Goal: Information Seeking & Learning: Learn about a topic

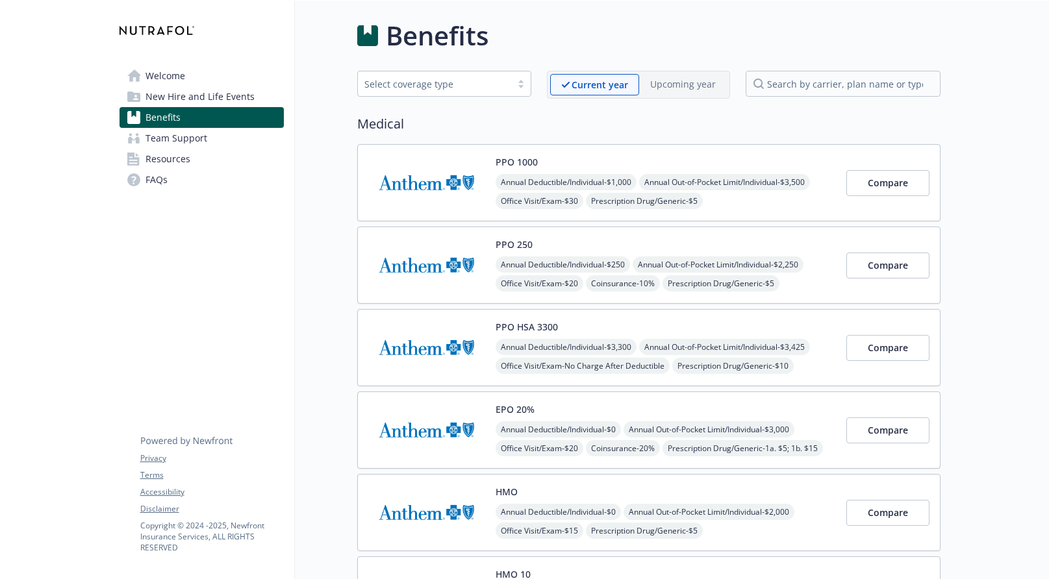
click at [158, 77] on span "Welcome" at bounding box center [165, 76] width 40 height 21
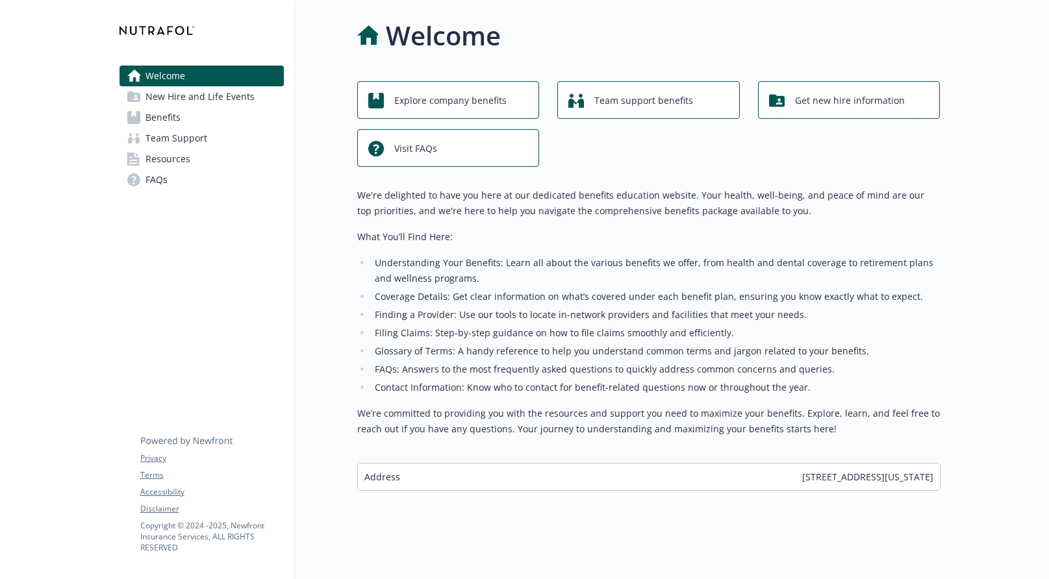
click at [176, 90] on span "New Hire and Life Events" at bounding box center [199, 96] width 109 height 21
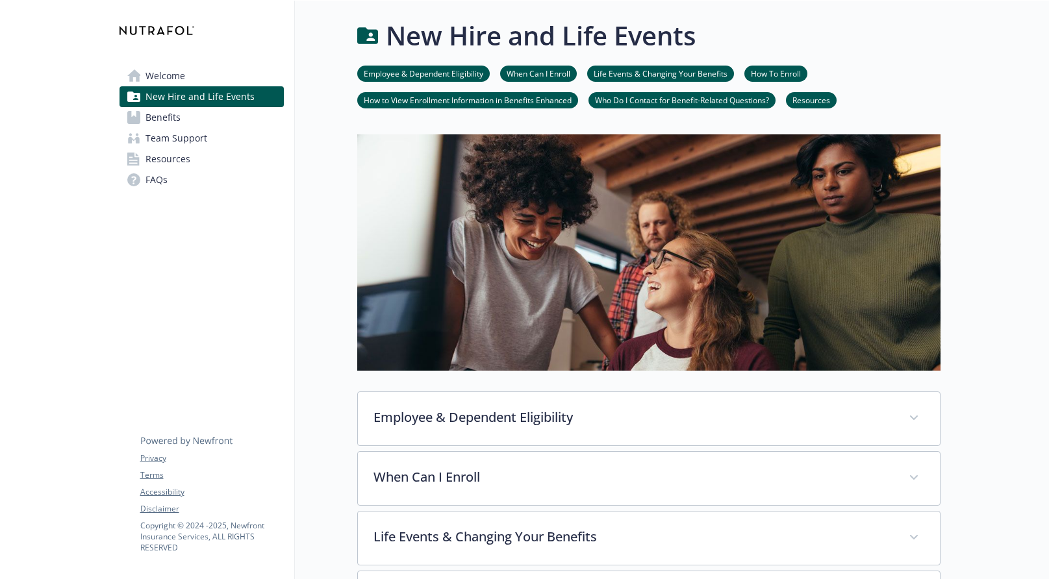
click at [168, 118] on span "Benefits" at bounding box center [162, 117] width 35 height 21
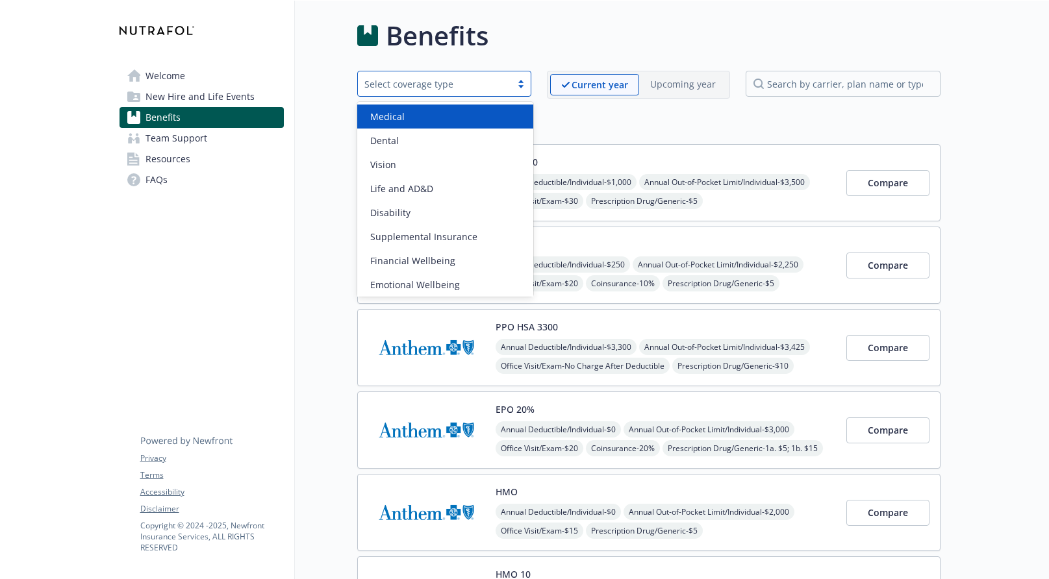
click at [510, 85] on div "Select coverage type" at bounding box center [434, 84] width 153 height 16
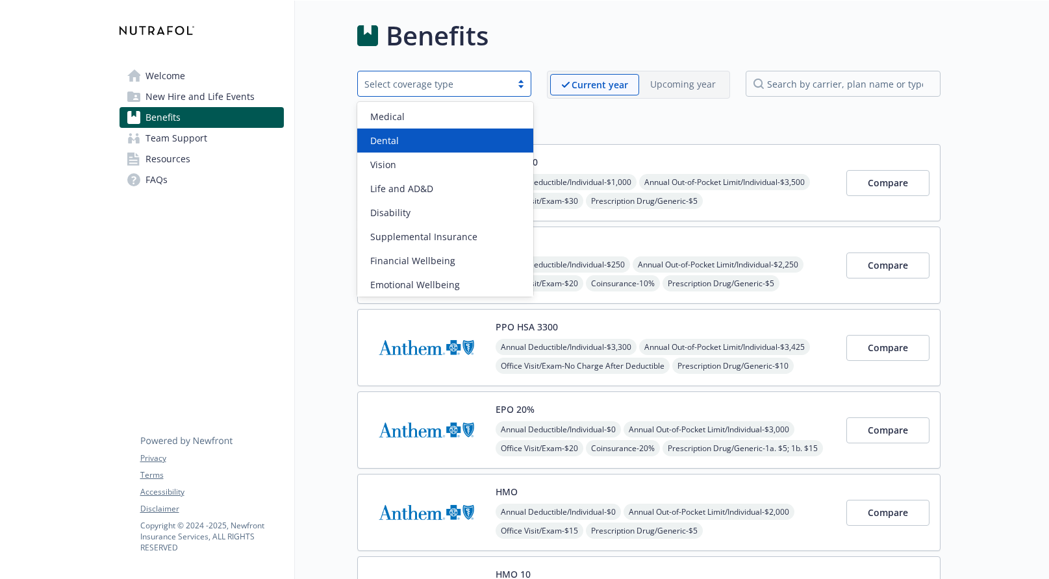
click at [483, 131] on div "Dental" at bounding box center [445, 141] width 177 height 24
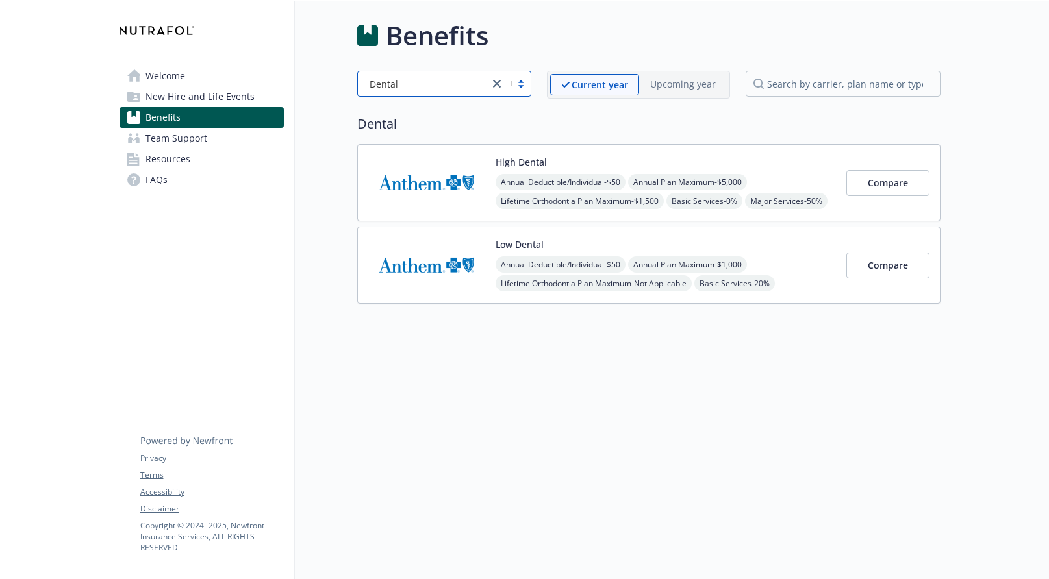
scroll to position [1, 0]
click at [181, 135] on span "Team Support" at bounding box center [176, 138] width 62 height 21
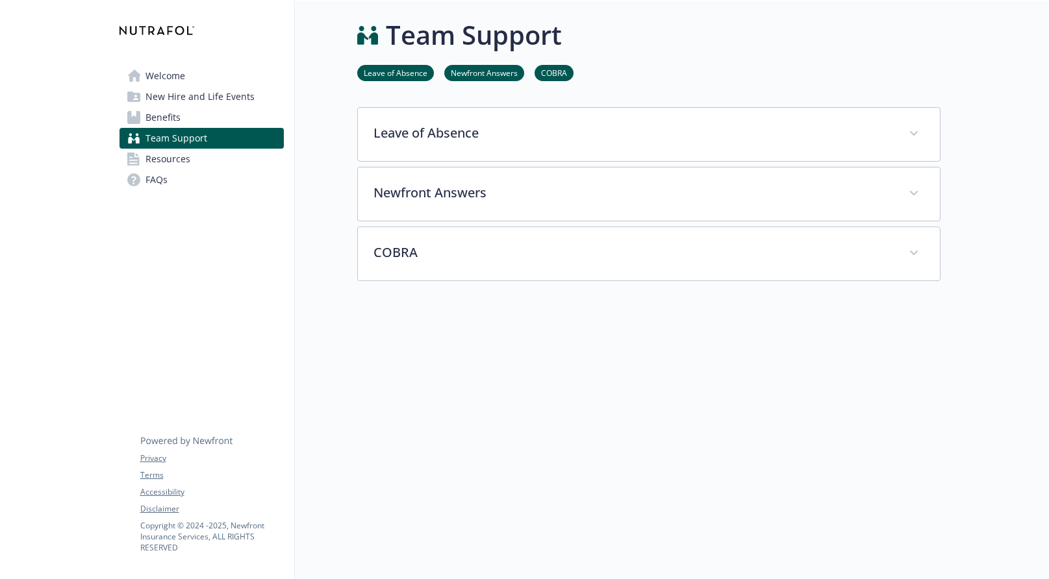
click at [180, 155] on span "Resources" at bounding box center [167, 159] width 45 height 21
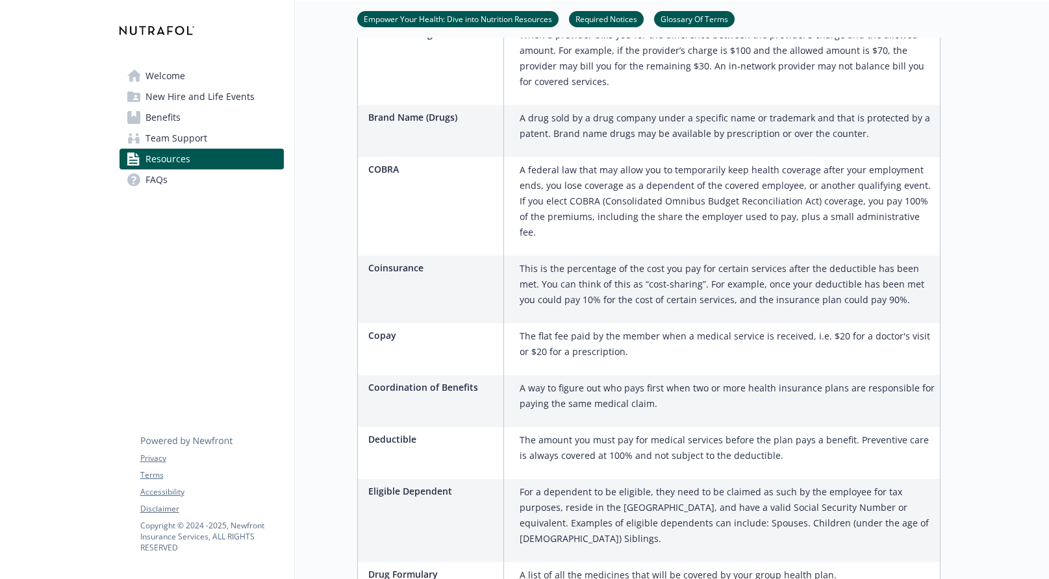
scroll to position [640, 0]
